Goal: Information Seeking & Learning: Learn about a topic

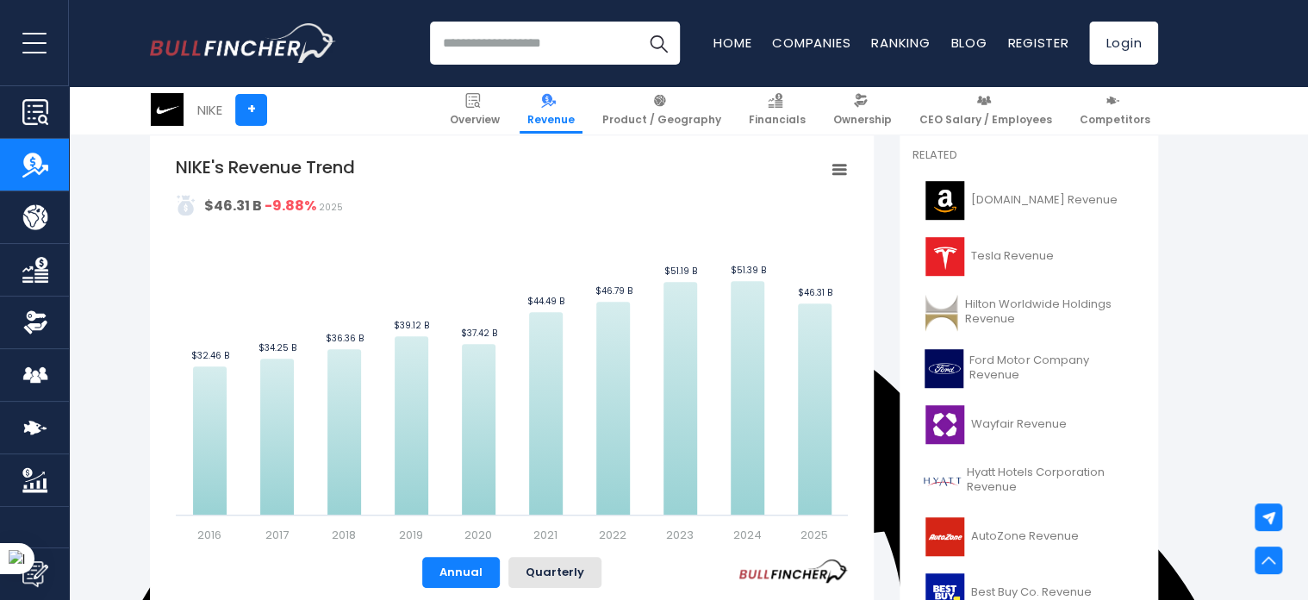
scroll to position [402, 0]
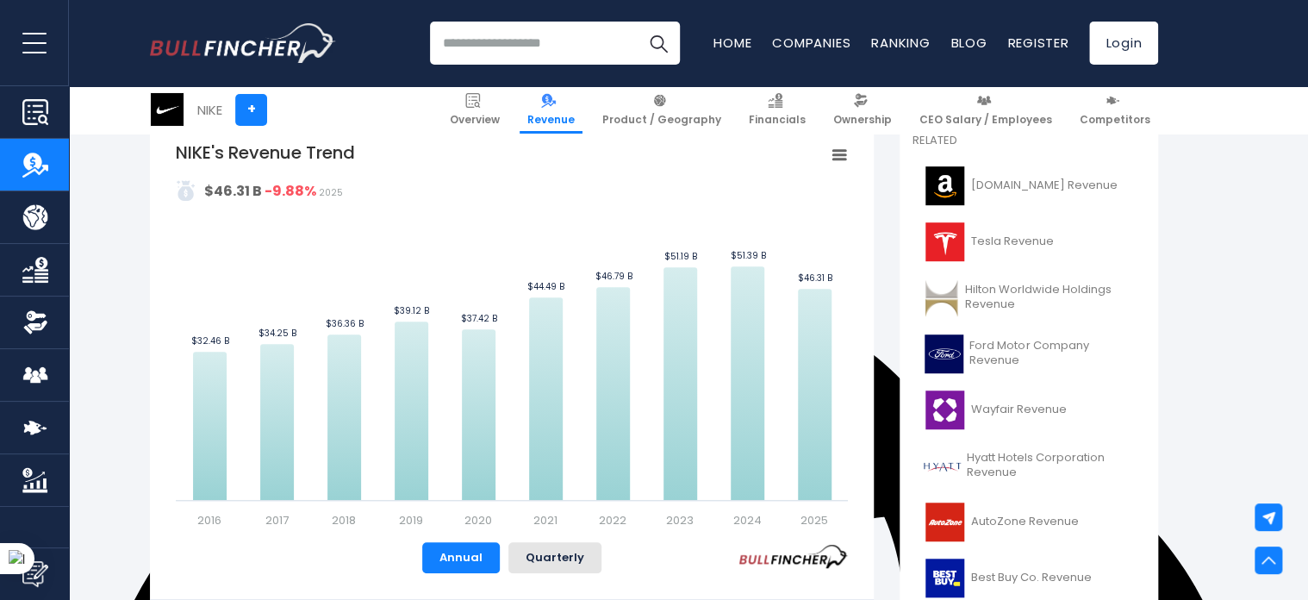
click at [51, 177] on link "Revenue" at bounding box center [34, 165] width 69 height 52
click at [41, 206] on img "Company Product/Geography" at bounding box center [35, 217] width 26 height 26
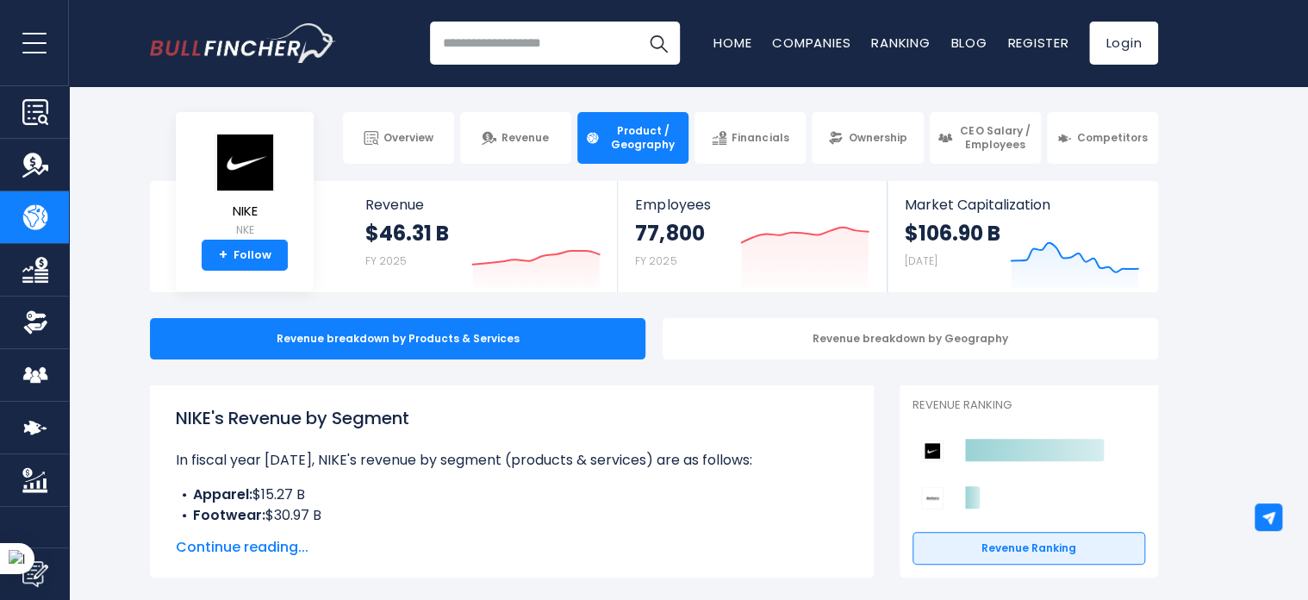
click at [24, 161] on img "Company Revenue" at bounding box center [35, 165] width 26 height 26
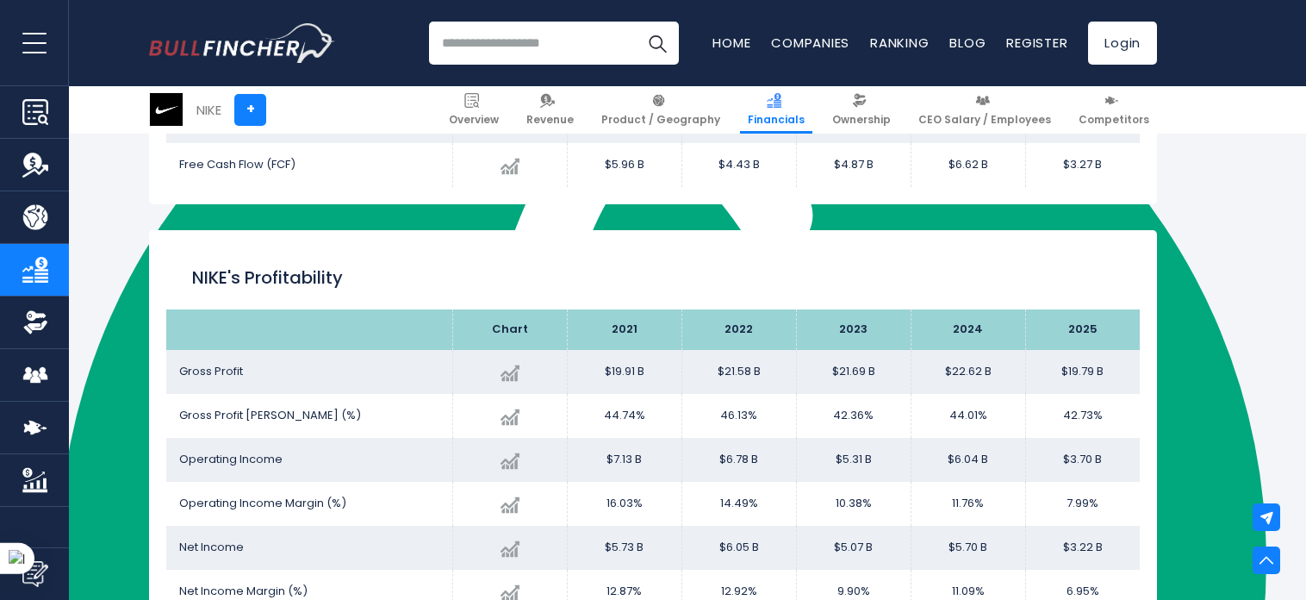
scroll to position [2778, 0]
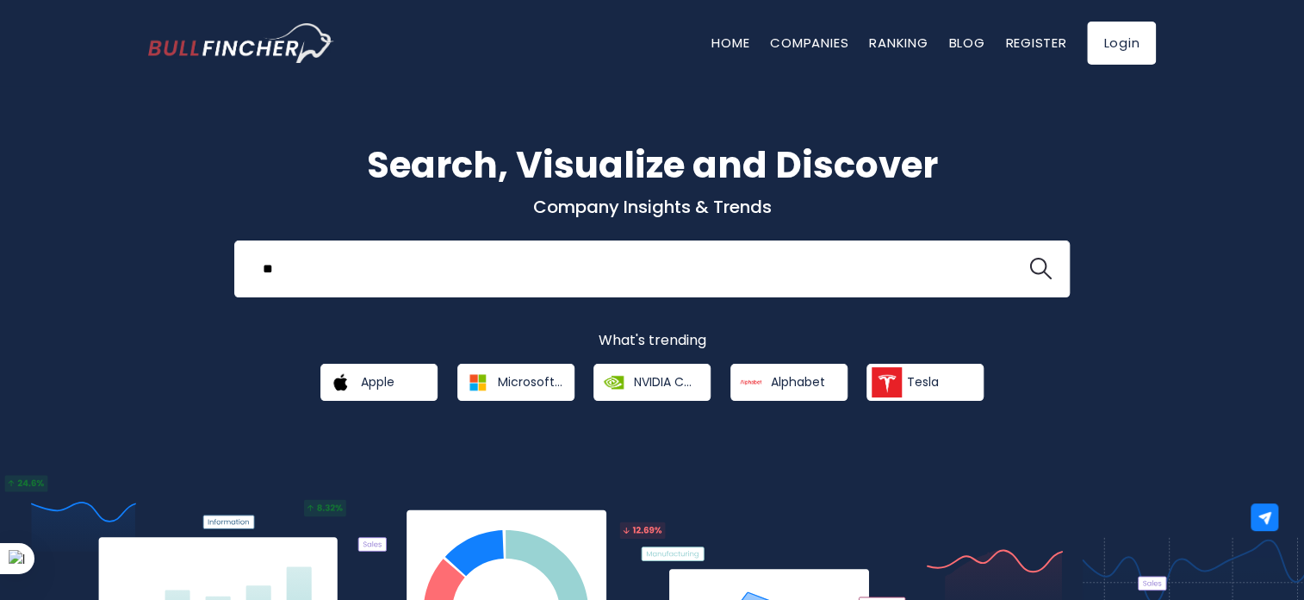
type input "*"
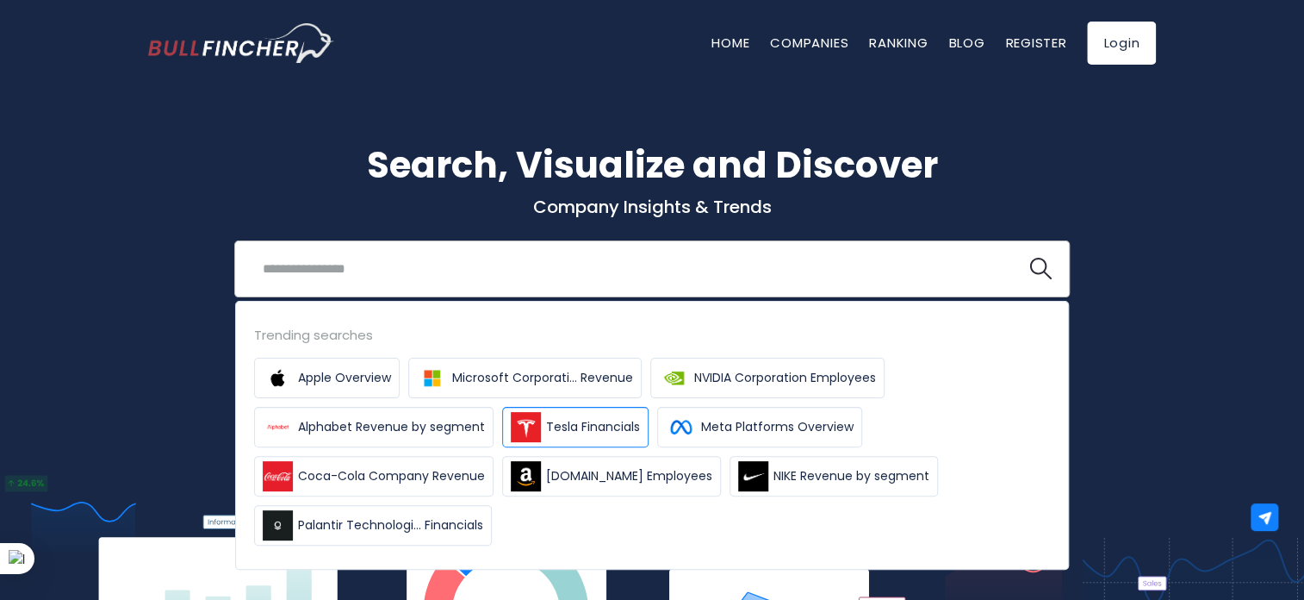
click at [555, 418] on span "Tesla Financials" at bounding box center [593, 427] width 94 height 18
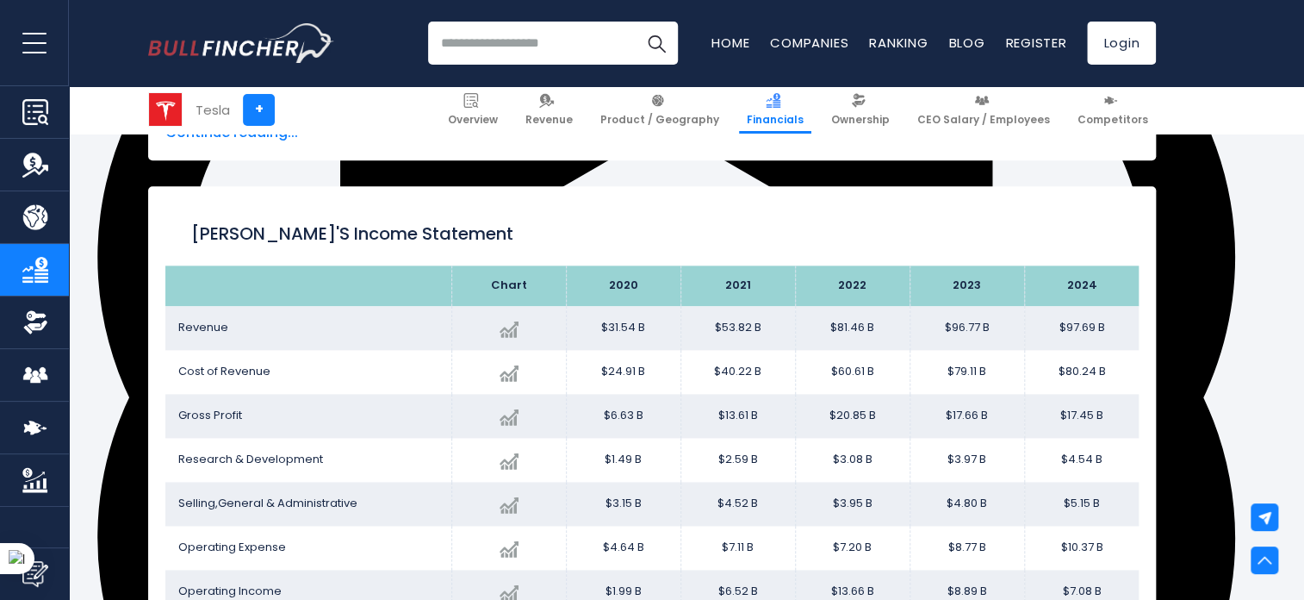
scroll to position [869, 0]
